Goal: Information Seeking & Learning: Learn about a topic

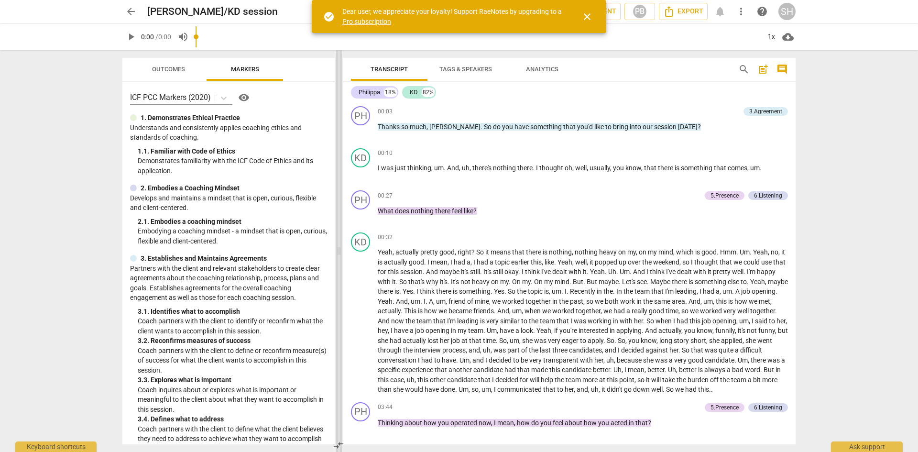
click at [337, 240] on span at bounding box center [339, 251] width 6 height 402
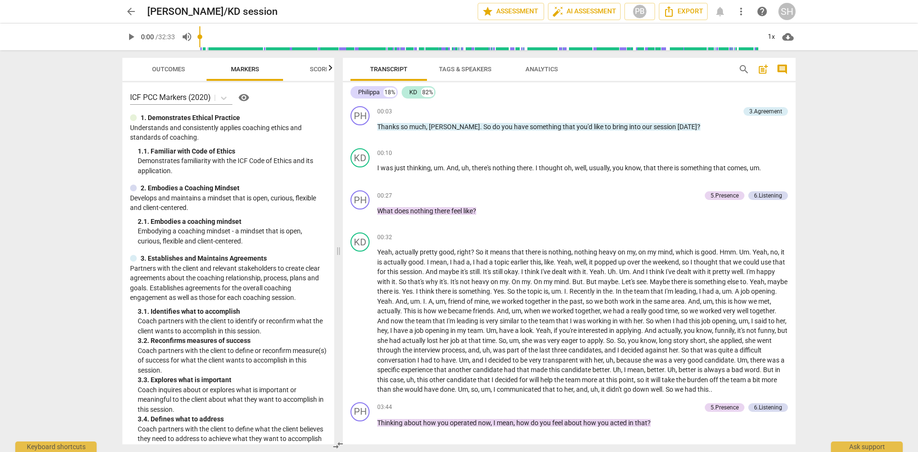
click at [783, 69] on span "comment" at bounding box center [781, 69] width 11 height 11
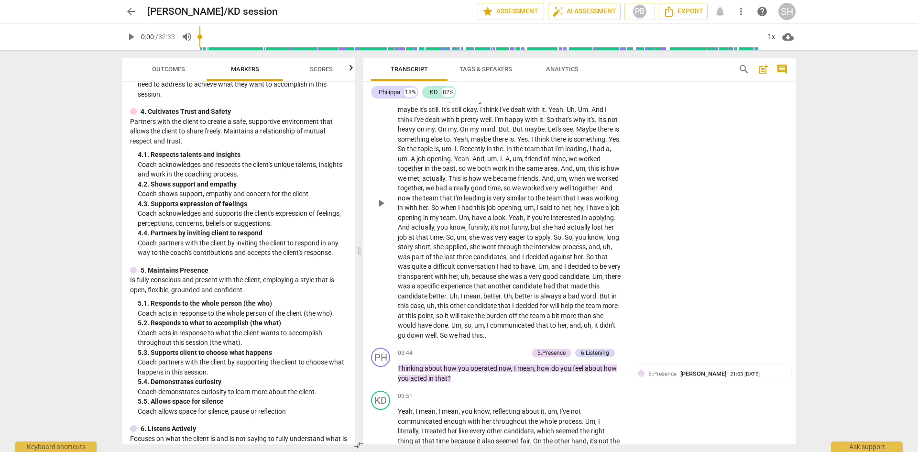
scroll to position [191, 0]
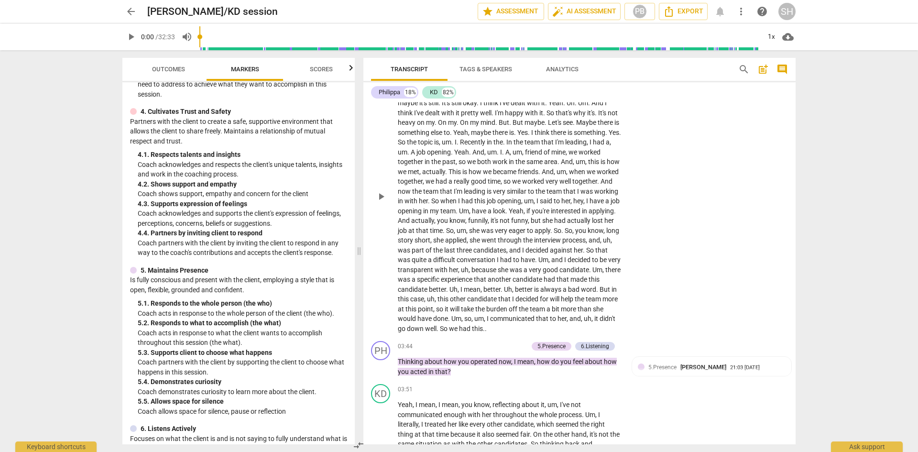
click at [486, 313] on span "burden" at bounding box center [497, 309] width 22 height 8
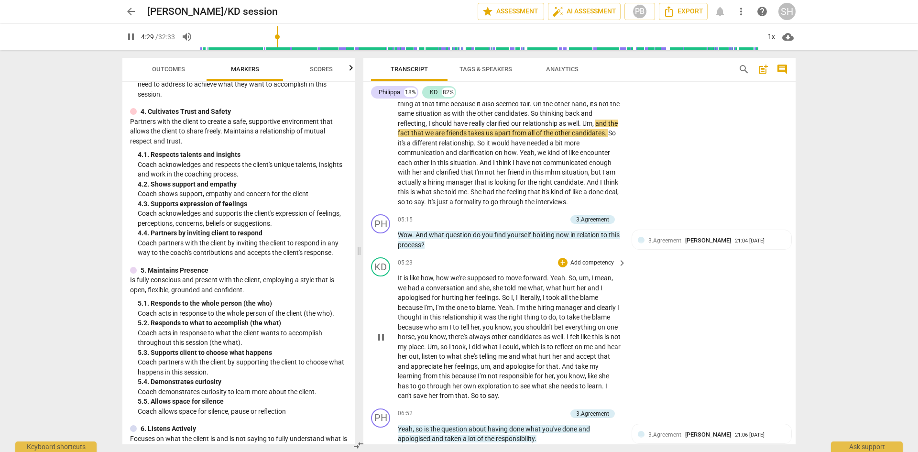
scroll to position [526, 0]
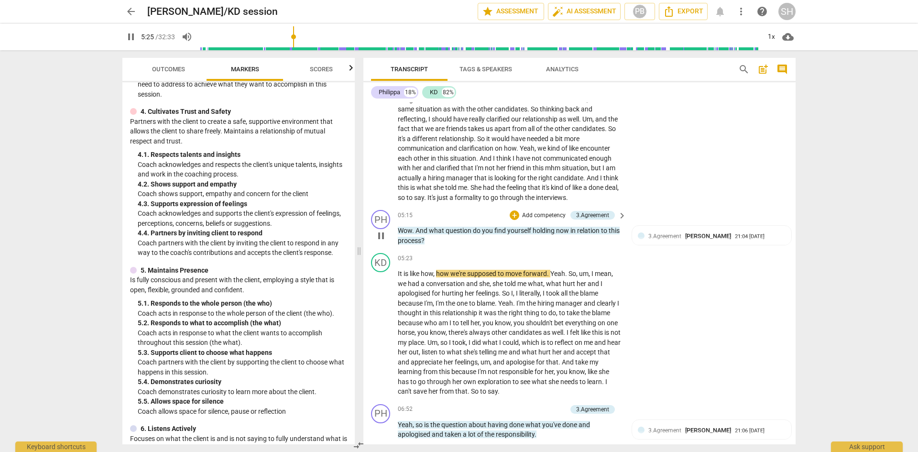
click at [381, 237] on span "pause" at bounding box center [380, 235] width 11 height 11
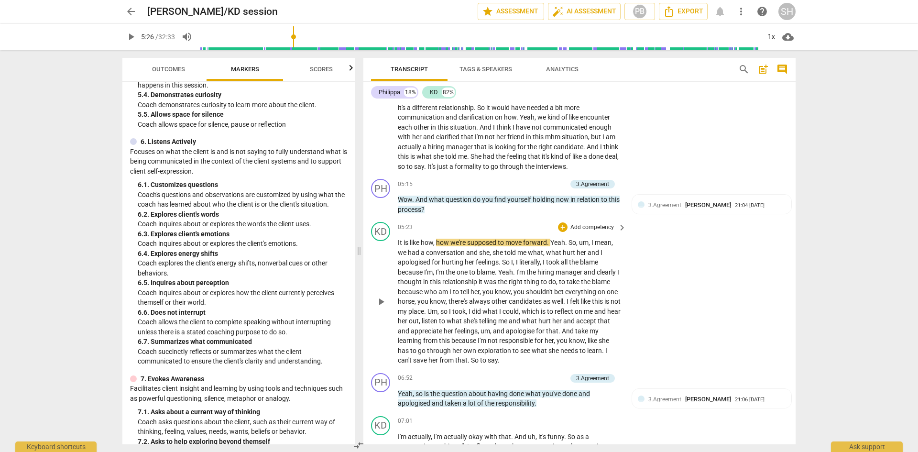
scroll to position [574, 0]
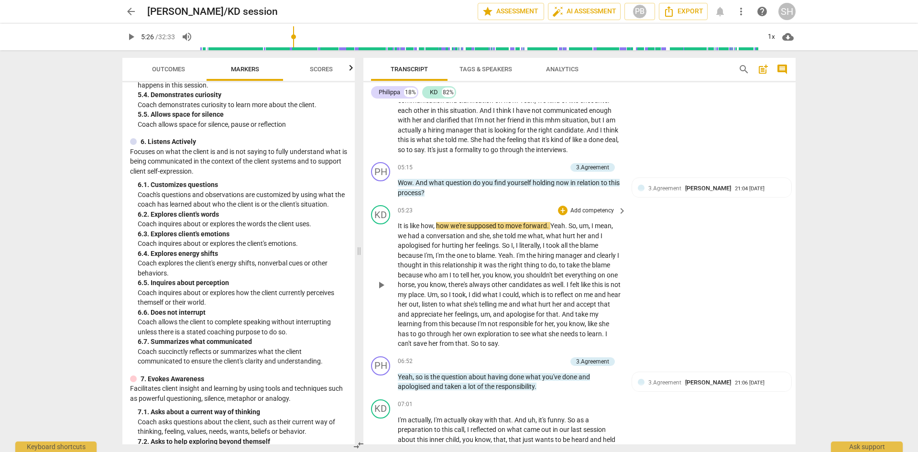
click at [444, 314] on span "appreciate" at bounding box center [427, 314] width 33 height 8
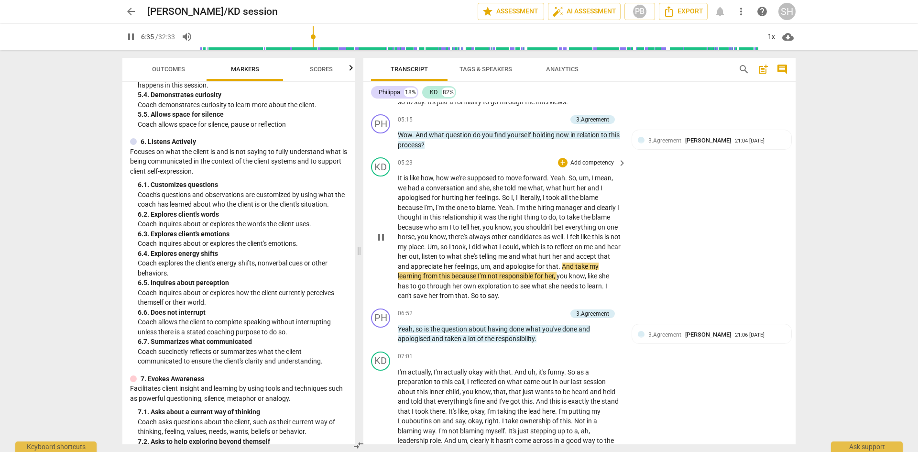
scroll to position [669, 0]
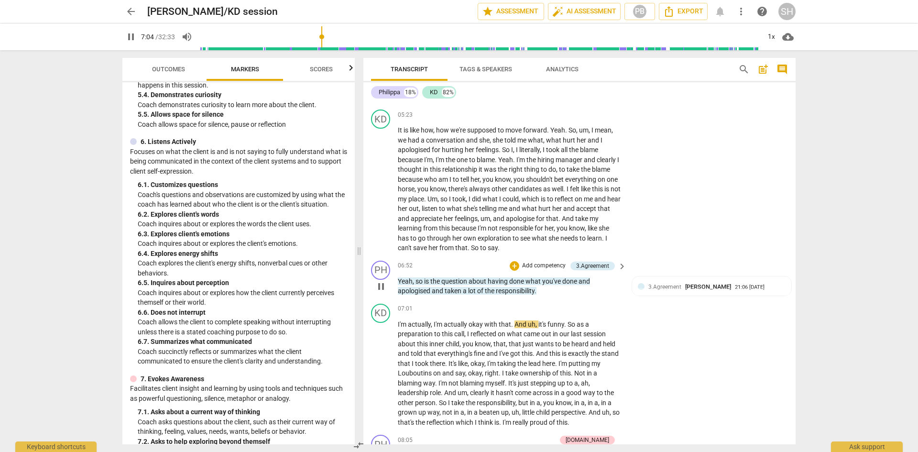
click at [382, 287] on span "pause" at bounding box center [380, 286] width 11 height 11
click at [0, 0] on span "play_arrow" at bounding box center [0, 0] width 0 height 0
click at [388, 289] on span "pause" at bounding box center [380, 286] width 15 height 11
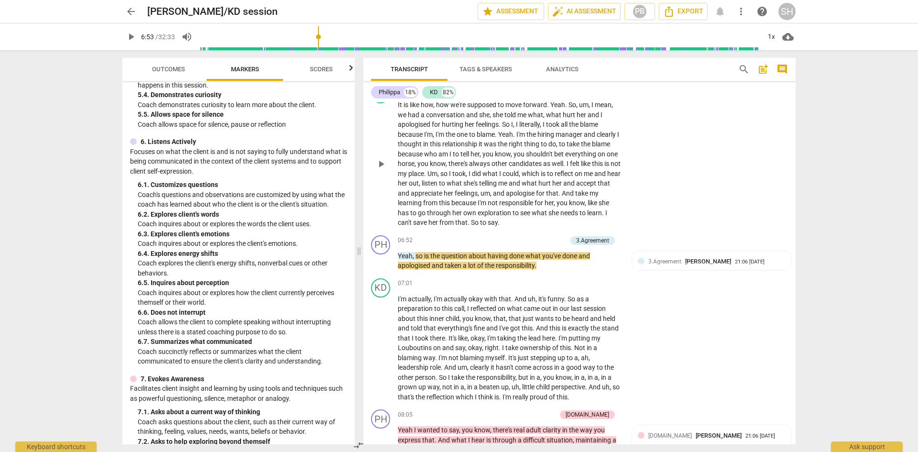
scroll to position [765, 0]
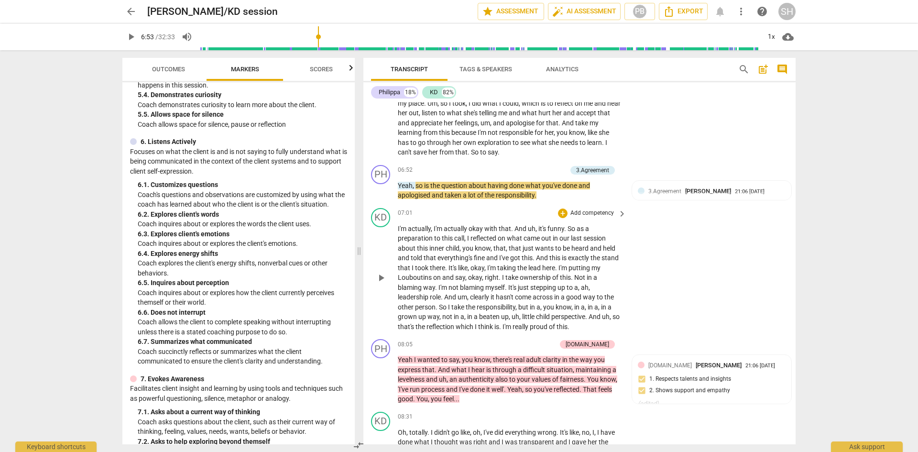
click at [500, 300] on span "hasn't" at bounding box center [505, 297] width 19 height 8
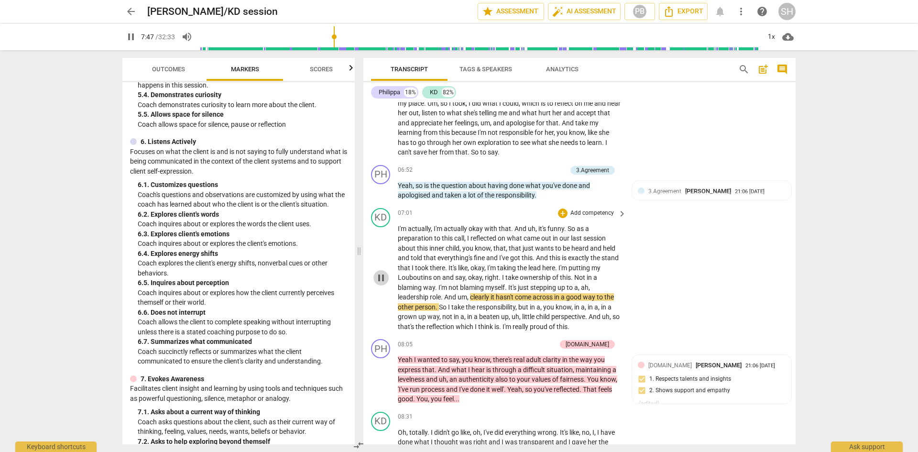
click at [381, 282] on span "pause" at bounding box center [380, 277] width 11 height 11
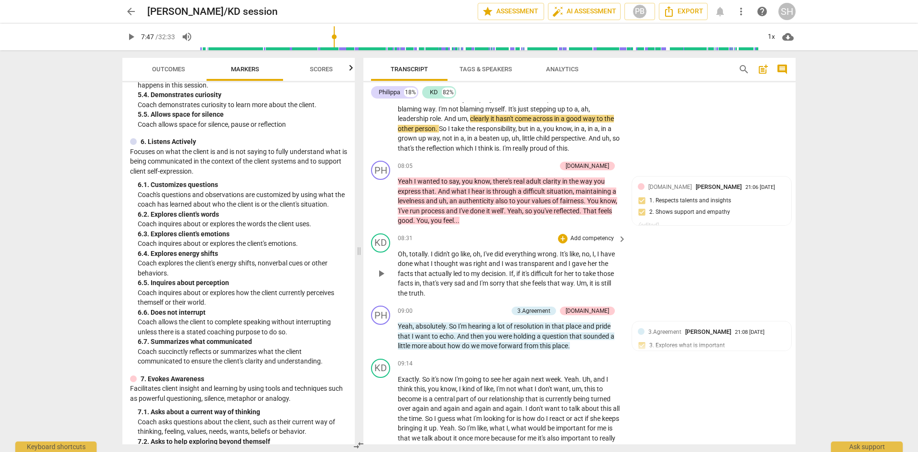
scroll to position [956, 0]
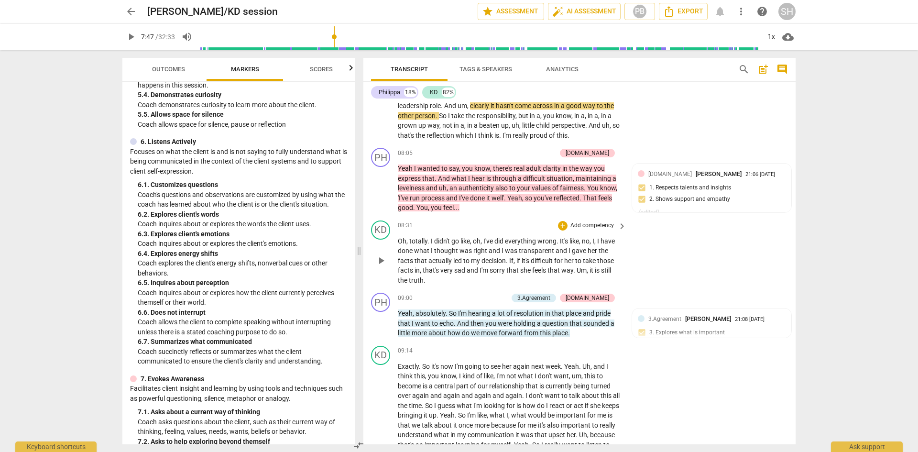
click at [510, 260] on span "If" at bounding box center [511, 261] width 4 height 8
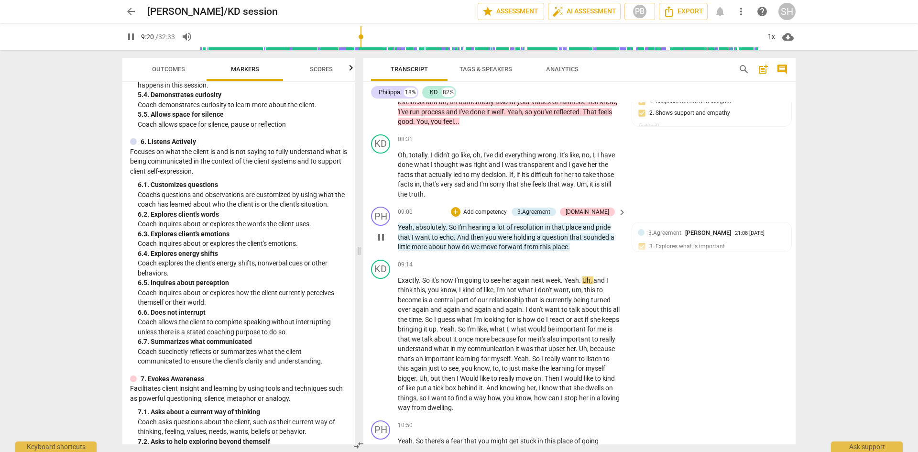
scroll to position [1052, 0]
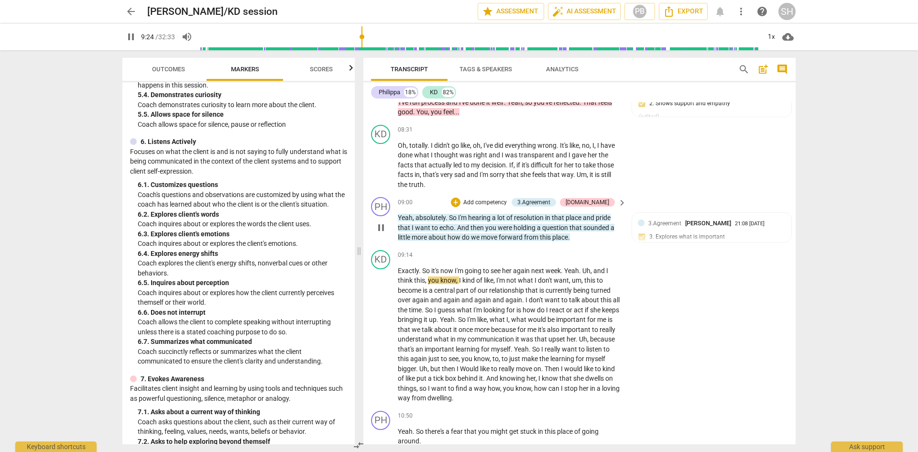
click at [382, 228] on span "pause" at bounding box center [380, 227] width 11 height 11
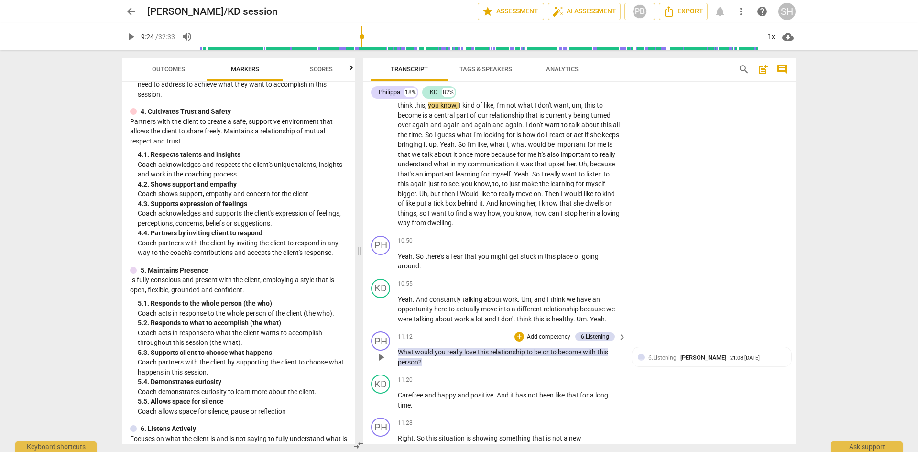
scroll to position [1243, 0]
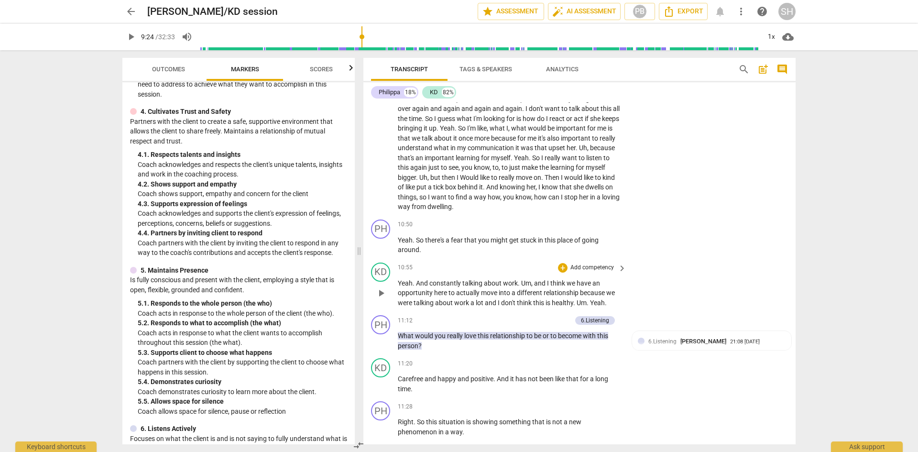
click at [510, 291] on span "into" at bounding box center [505, 293] width 13 height 8
click at [384, 344] on span "pause" at bounding box center [380, 340] width 11 height 11
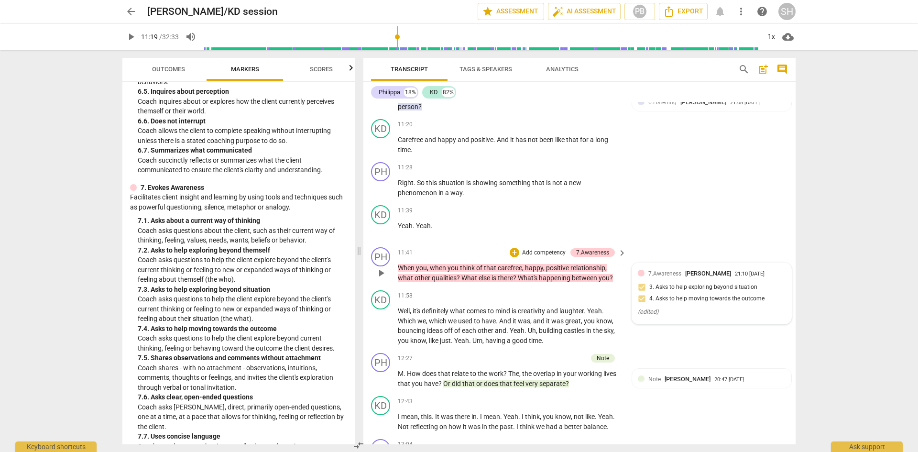
scroll to position [1530, 0]
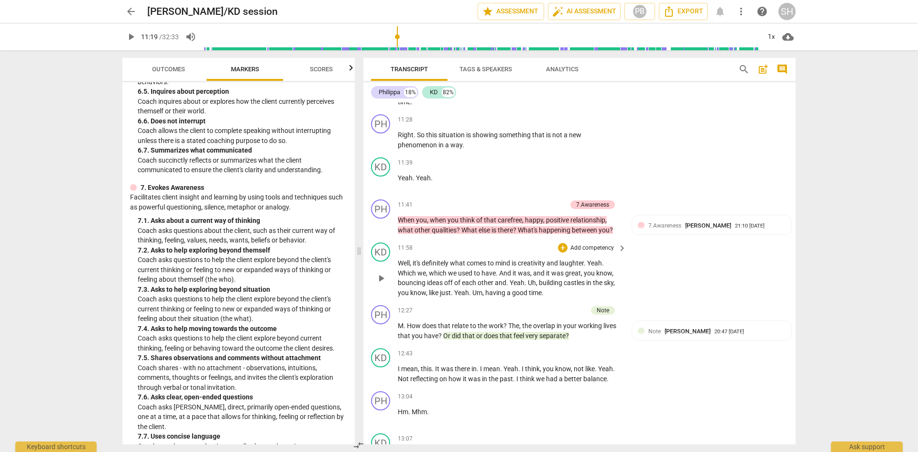
click at [401, 261] on span "Well" at bounding box center [404, 263] width 12 height 8
click at [381, 330] on span "pause" at bounding box center [380, 330] width 11 height 11
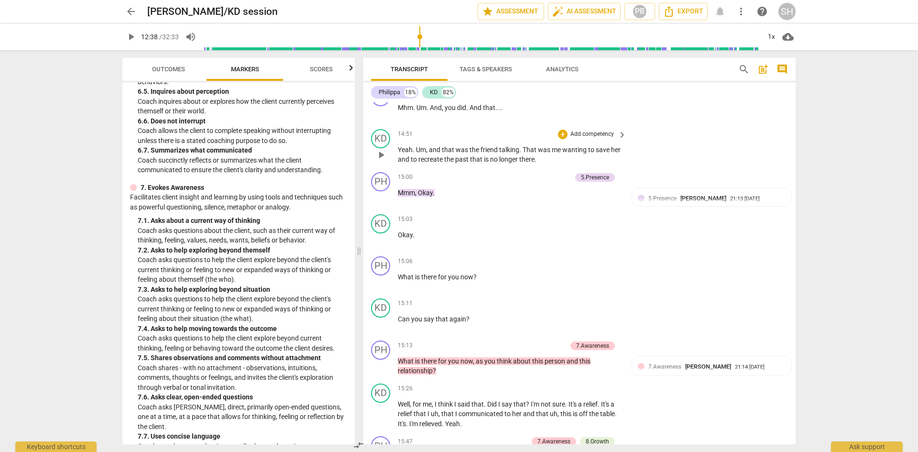
scroll to position [2247, 0]
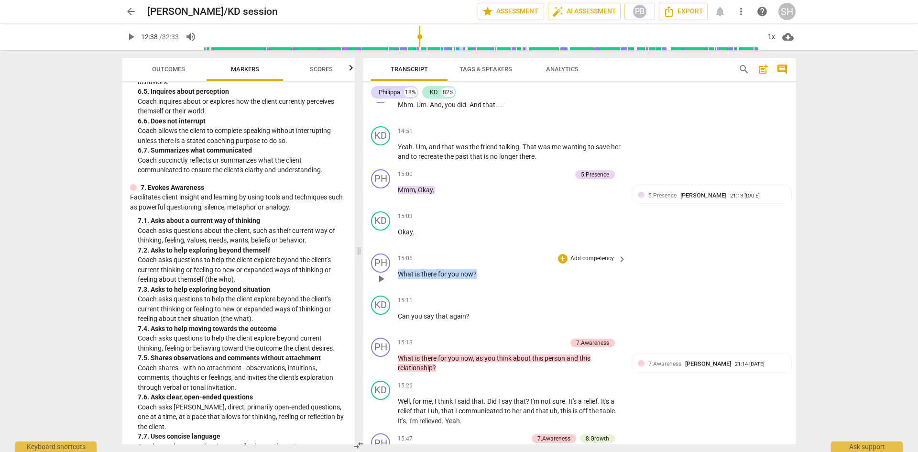
drag, startPoint x: 481, startPoint y: 275, endPoint x: 398, endPoint y: 275, distance: 83.2
click at [398, 275] on p "What is there for you now ?" at bounding box center [510, 274] width 224 height 10
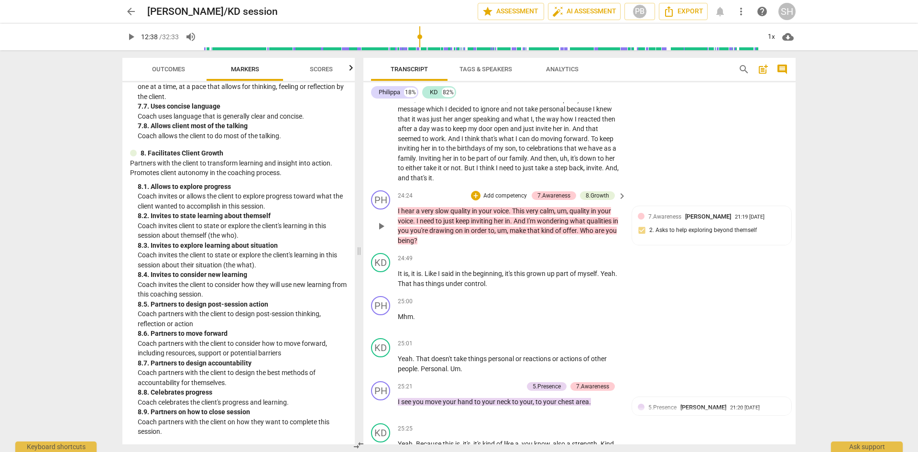
scroll to position [3776, 0]
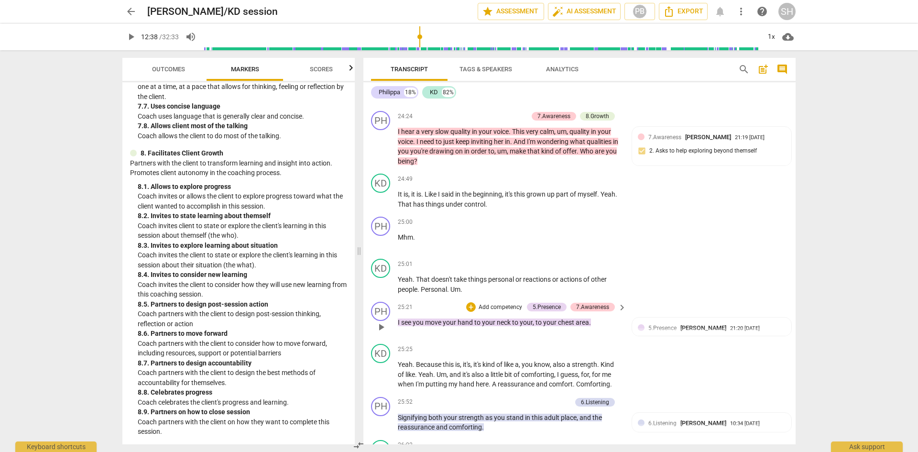
click at [407, 326] on span "see" at bounding box center [406, 322] width 11 height 8
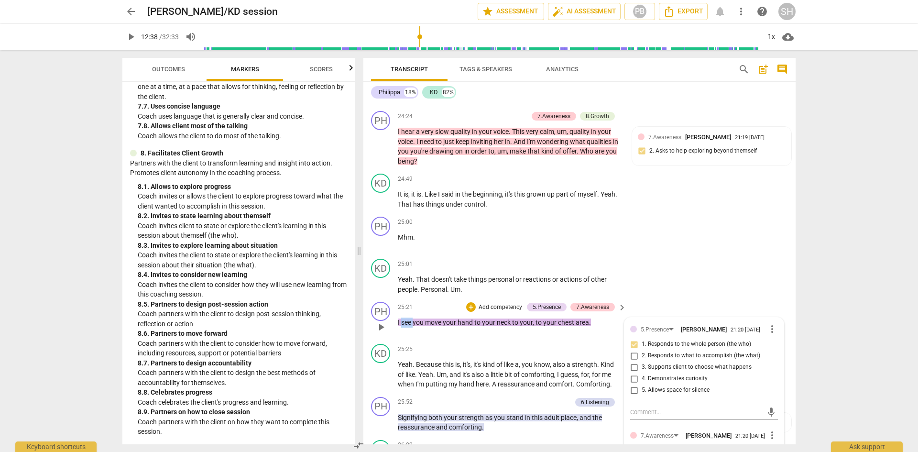
click at [407, 326] on span "see" at bounding box center [406, 322] width 11 height 8
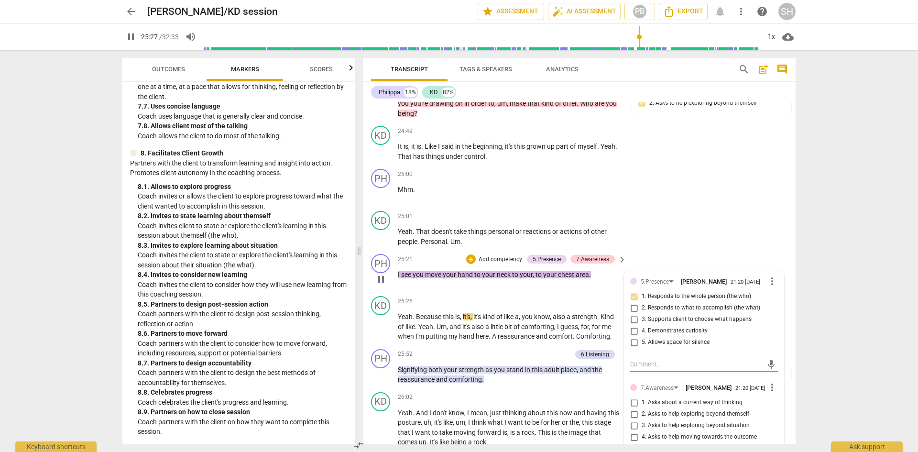
click at [384, 285] on span "pause" at bounding box center [380, 278] width 11 height 11
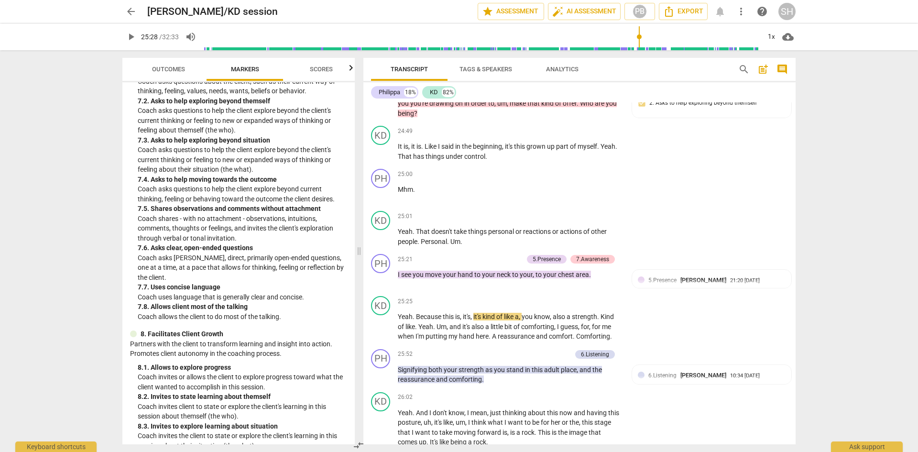
scroll to position [951, 0]
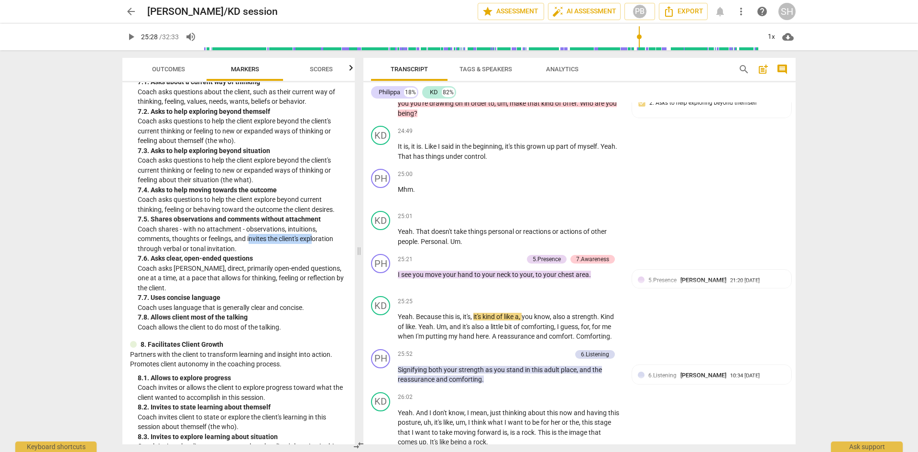
drag, startPoint x: 250, startPoint y: 238, endPoint x: 316, endPoint y: 238, distance: 66.0
click at [316, 238] on p "Coach shares - with no attachment - observations, intuitions, comments, thought…" at bounding box center [242, 239] width 209 height 30
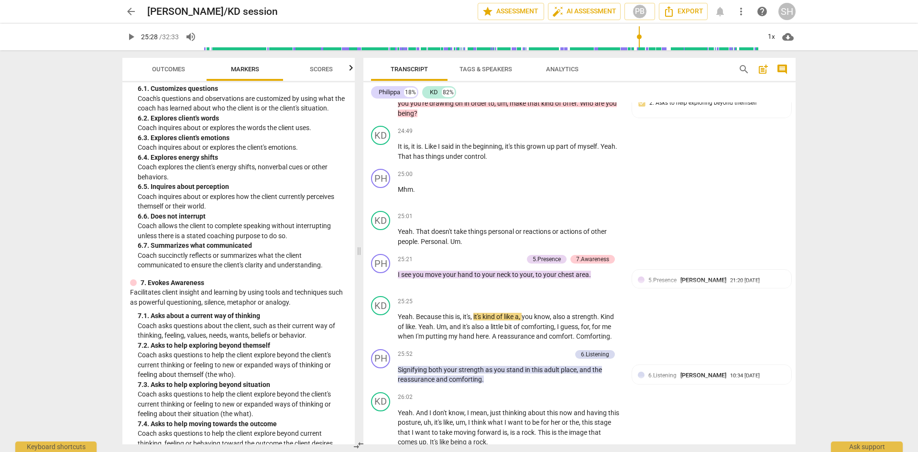
scroll to position [712, 0]
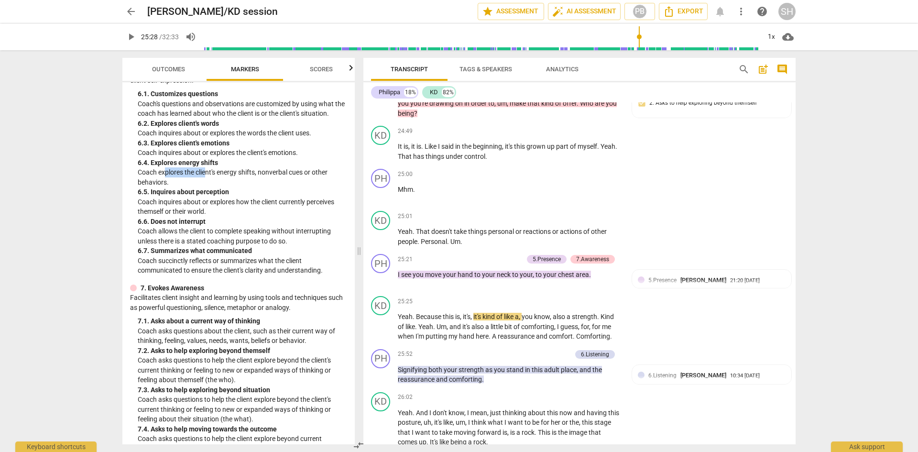
drag, startPoint x: 182, startPoint y: 172, endPoint x: 206, endPoint y: 172, distance: 24.4
click at [206, 172] on p "Coach explores the client's energy shifts, nonverbal cues or other behaviors." at bounding box center [242, 177] width 209 height 20
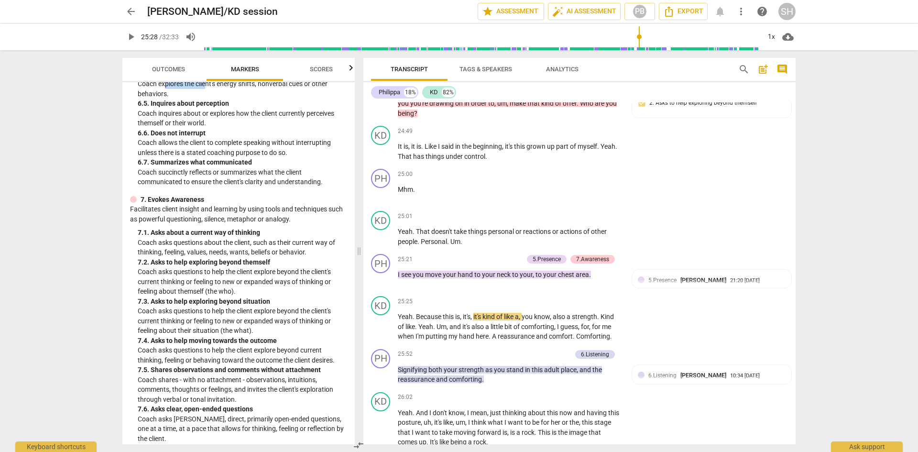
scroll to position [808, 0]
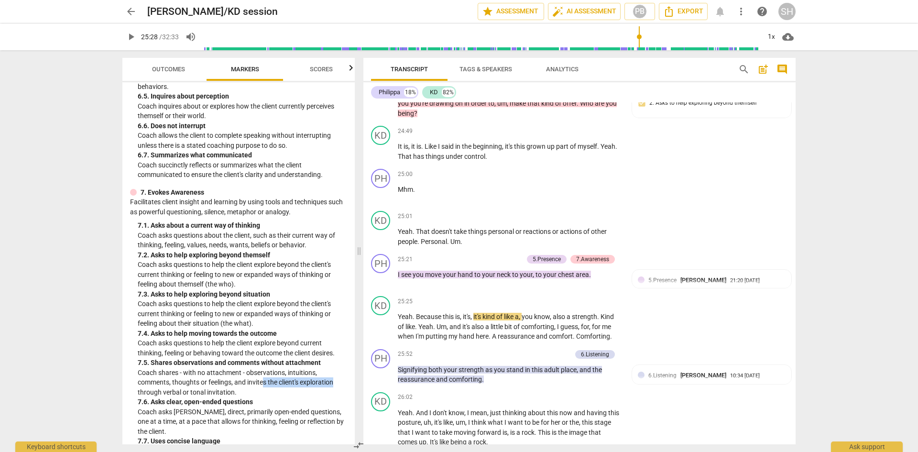
drag, startPoint x: 262, startPoint y: 381, endPoint x: 336, endPoint y: 379, distance: 73.7
click at [336, 379] on p "Coach shares - with no attachment - observations, intuitions, comments, thought…" at bounding box center [242, 383] width 209 height 30
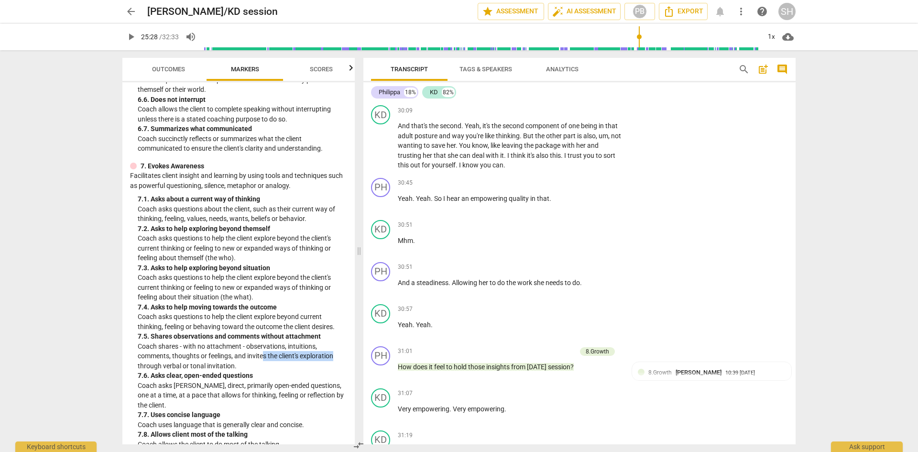
scroll to position [712, 0]
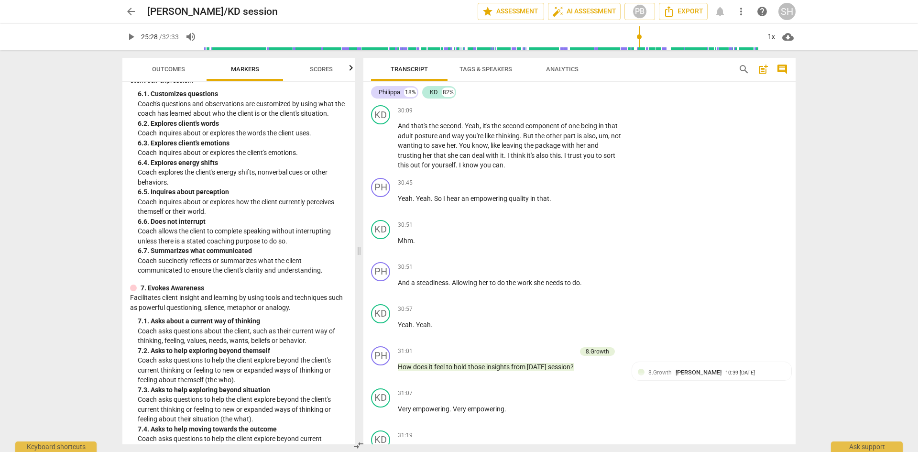
type input "1528"
